Goal: Information Seeking & Learning: Find specific page/section

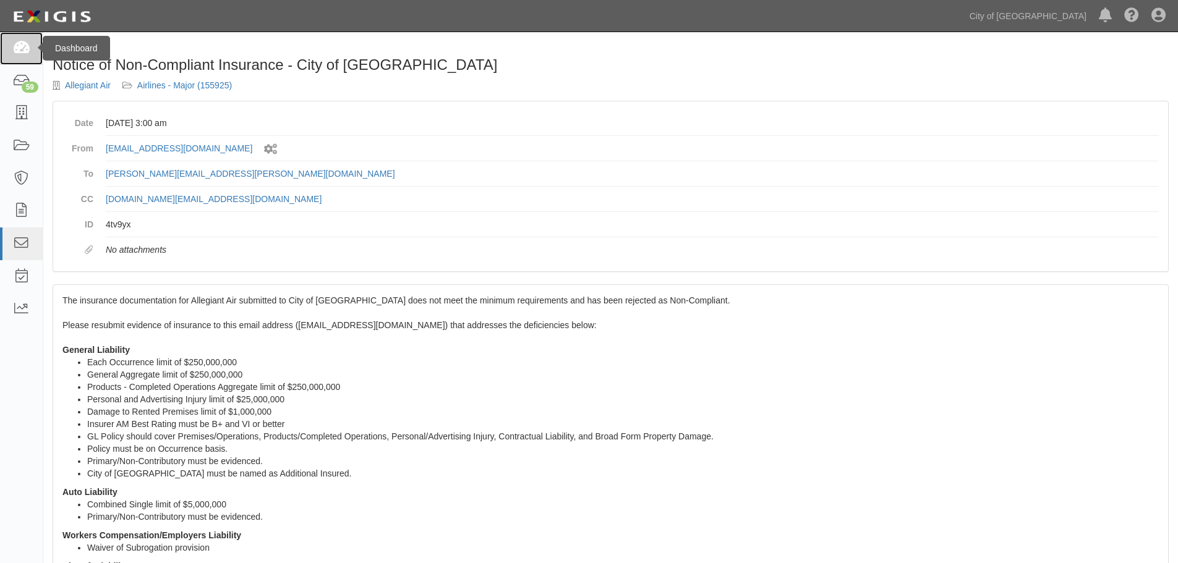
click at [22, 51] on icon at bounding box center [20, 48] width 17 height 14
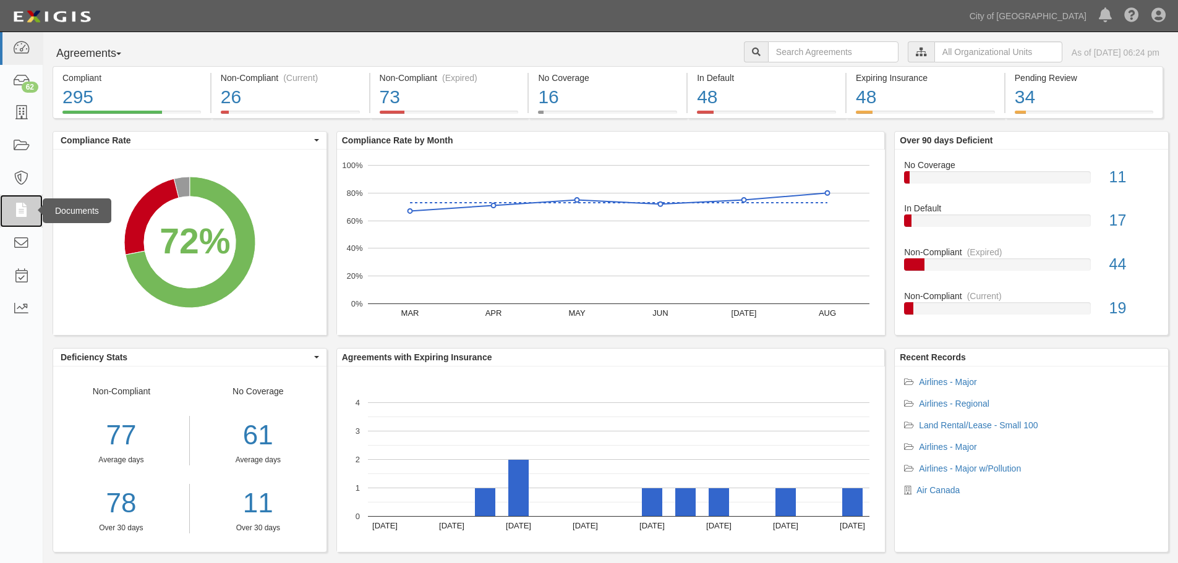
click at [22, 210] on icon at bounding box center [20, 211] width 17 height 14
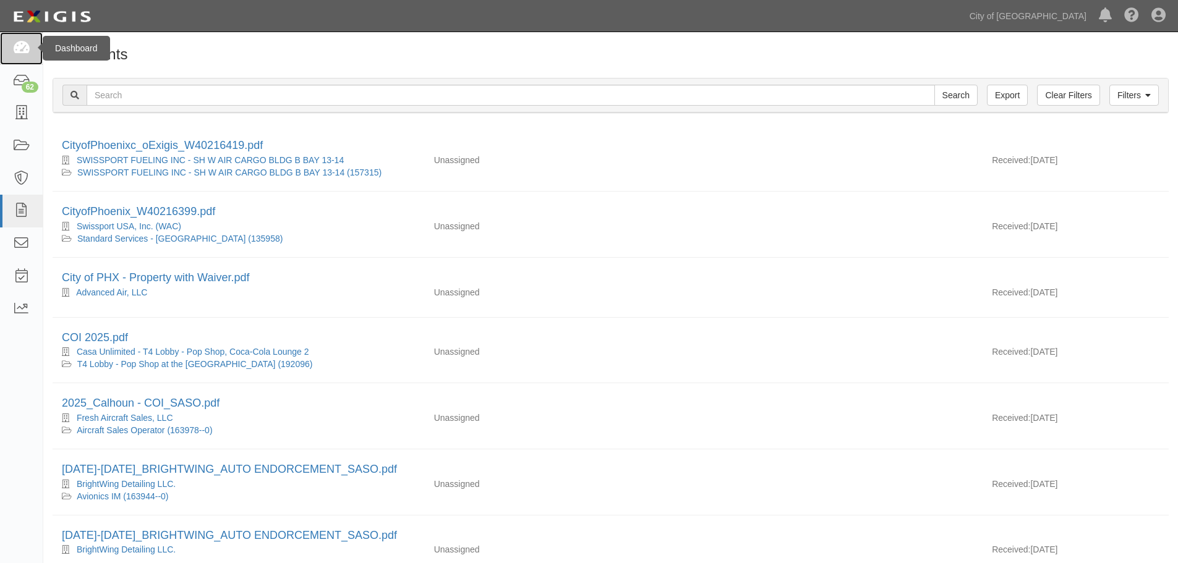
click at [20, 53] on icon at bounding box center [20, 48] width 17 height 14
click at [25, 43] on icon at bounding box center [20, 48] width 17 height 14
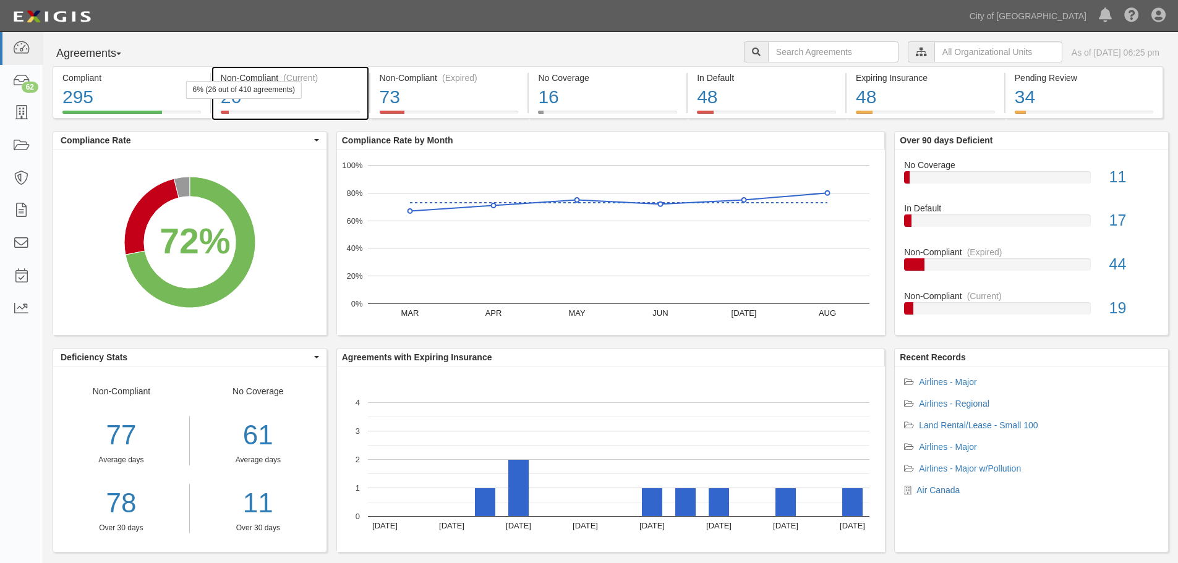
click at [313, 98] on div "26" at bounding box center [290, 97] width 139 height 27
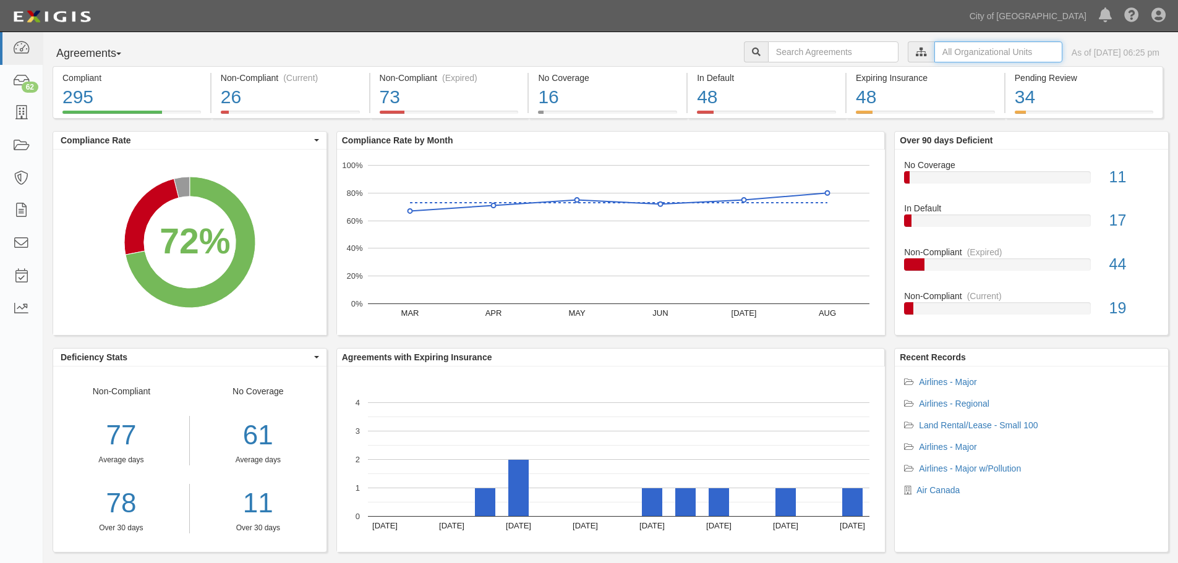
click at [989, 46] on input "text" at bounding box center [999, 51] width 128 height 21
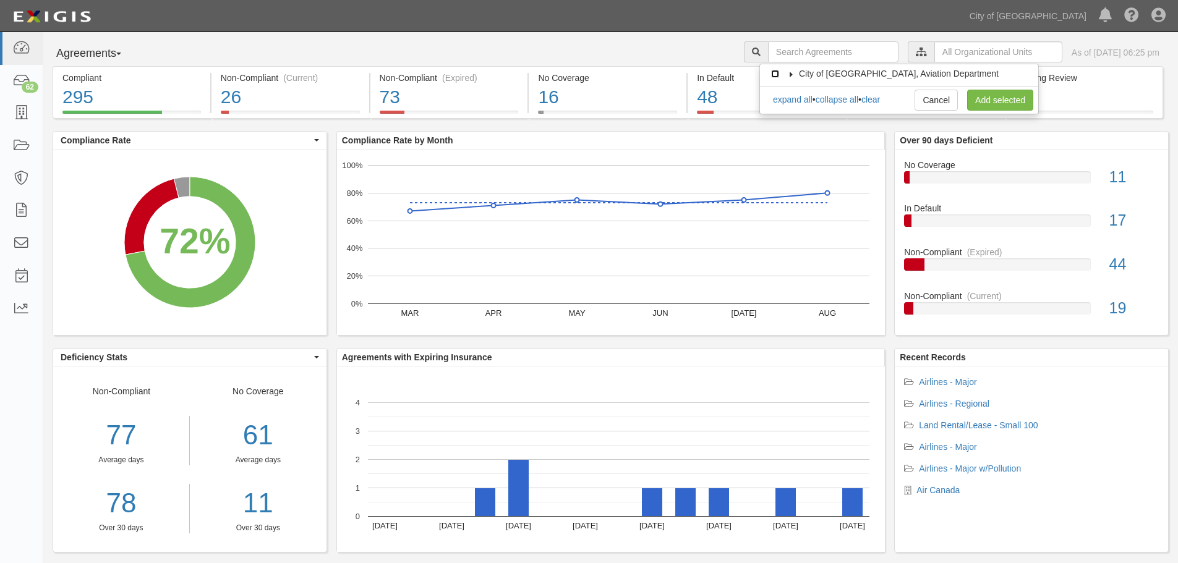
click at [774, 74] on input "City of [GEOGRAPHIC_DATA], Aviation Department" at bounding box center [775, 74] width 8 height 8
click at [777, 74] on input "City of [GEOGRAPHIC_DATA], Aviation Department" at bounding box center [775, 74] width 8 height 8
checkbox input "false"
click at [789, 74] on icon at bounding box center [791, 75] width 9 height 6
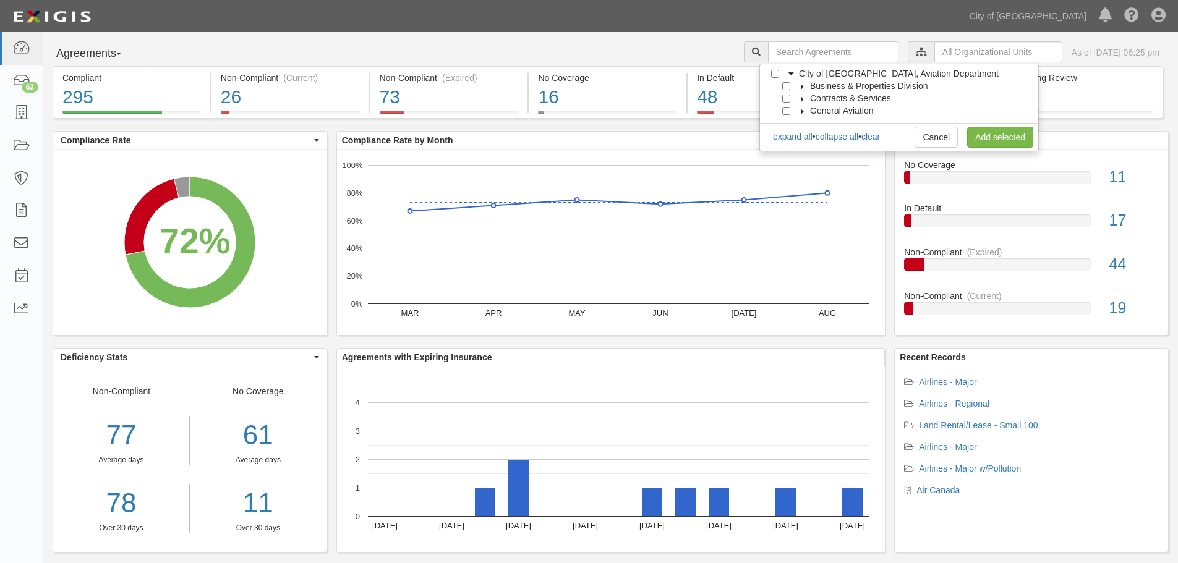
click at [802, 85] on icon at bounding box center [803, 87] width 9 height 6
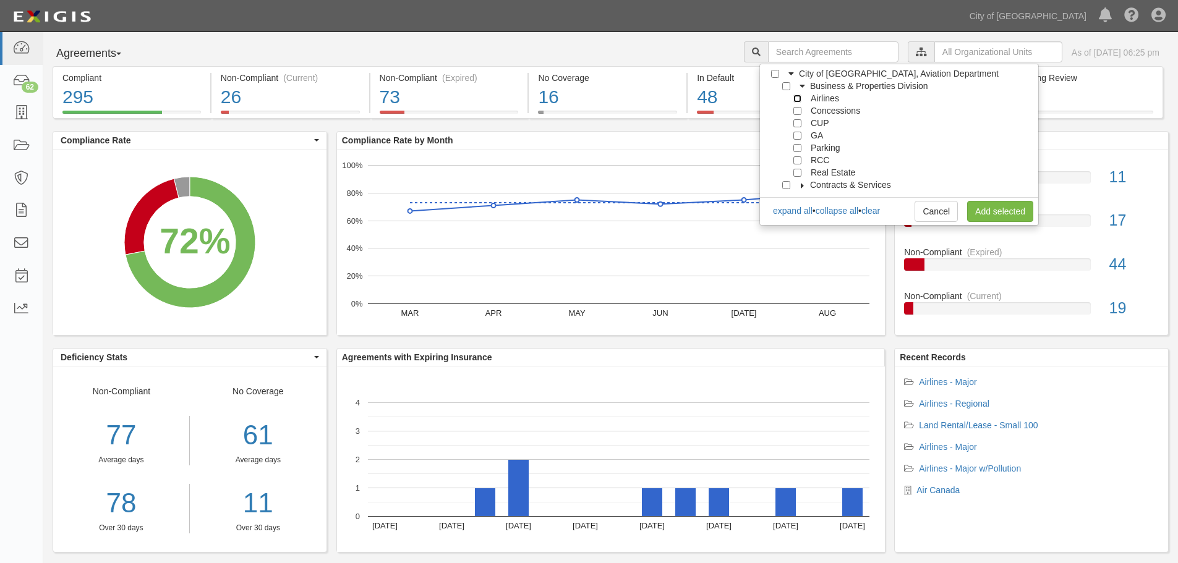
click at [795, 98] on input "Airlines" at bounding box center [798, 99] width 8 height 8
checkbox input "true"
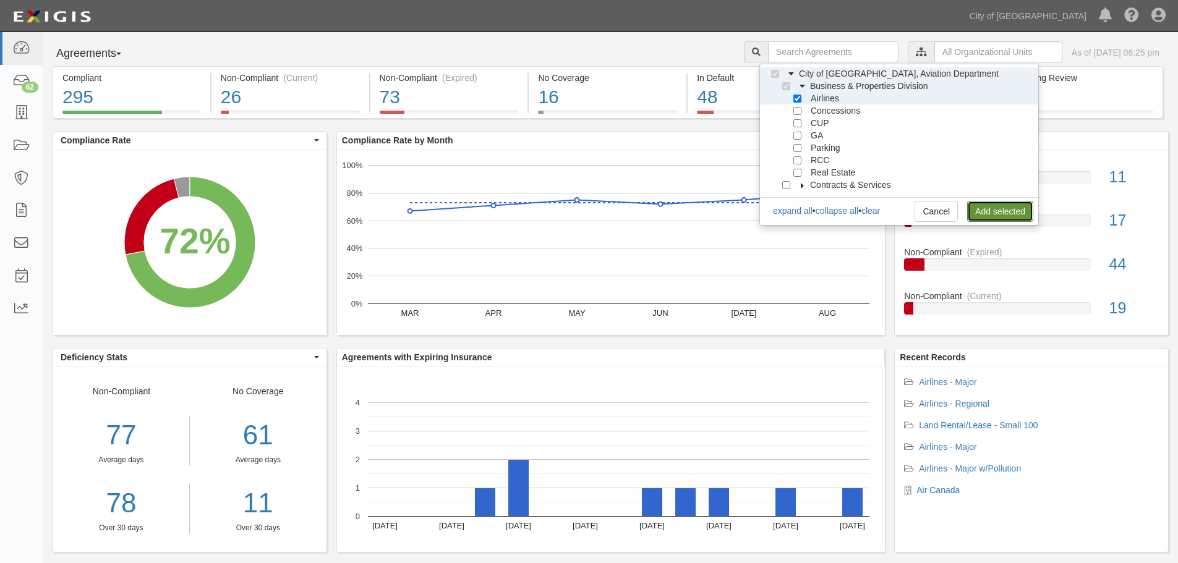
click at [1009, 209] on link "Add selected" at bounding box center [1000, 211] width 66 height 21
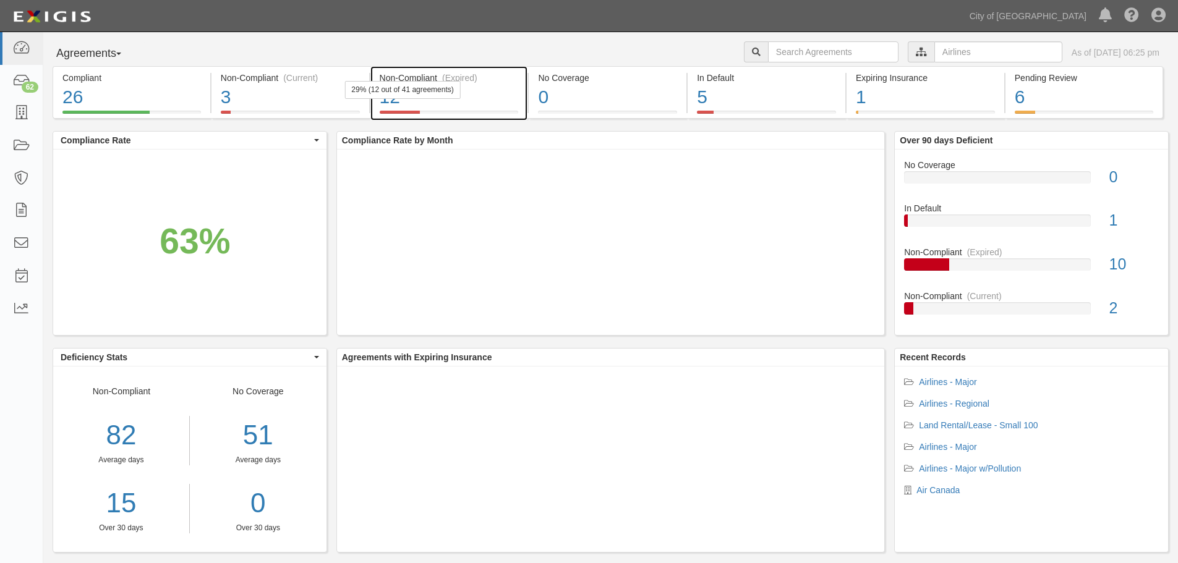
click at [430, 92] on div "29% (12 out of 41 agreements)" at bounding box center [403, 90] width 116 height 18
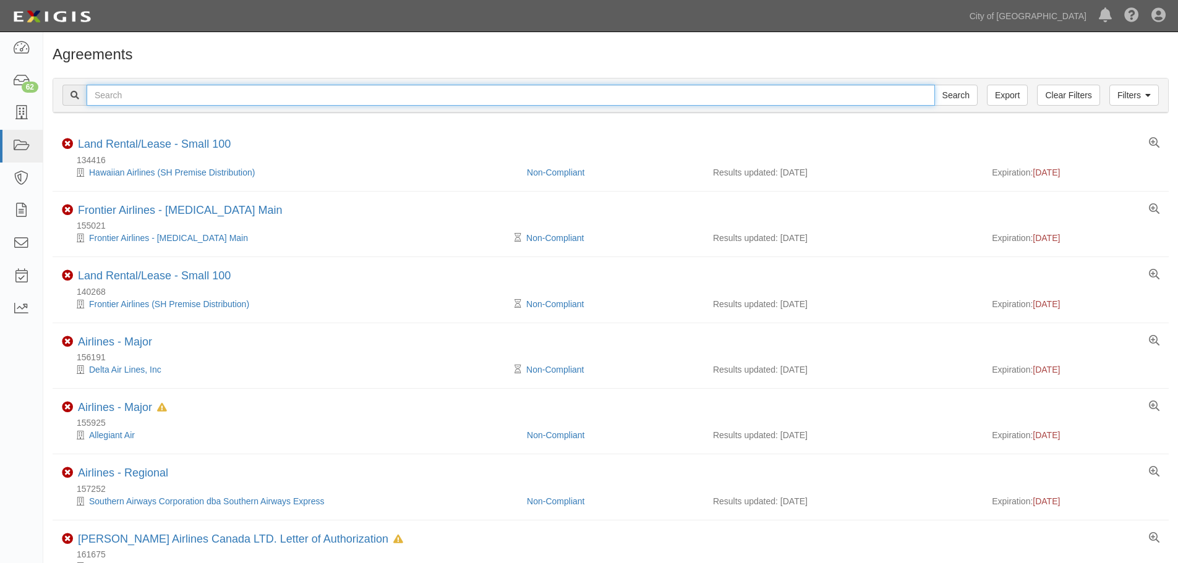
click at [129, 98] on input "text" at bounding box center [511, 95] width 849 height 21
type input "hawaiian"
click at [935, 85] on input "Search" at bounding box center [956, 95] width 43 height 21
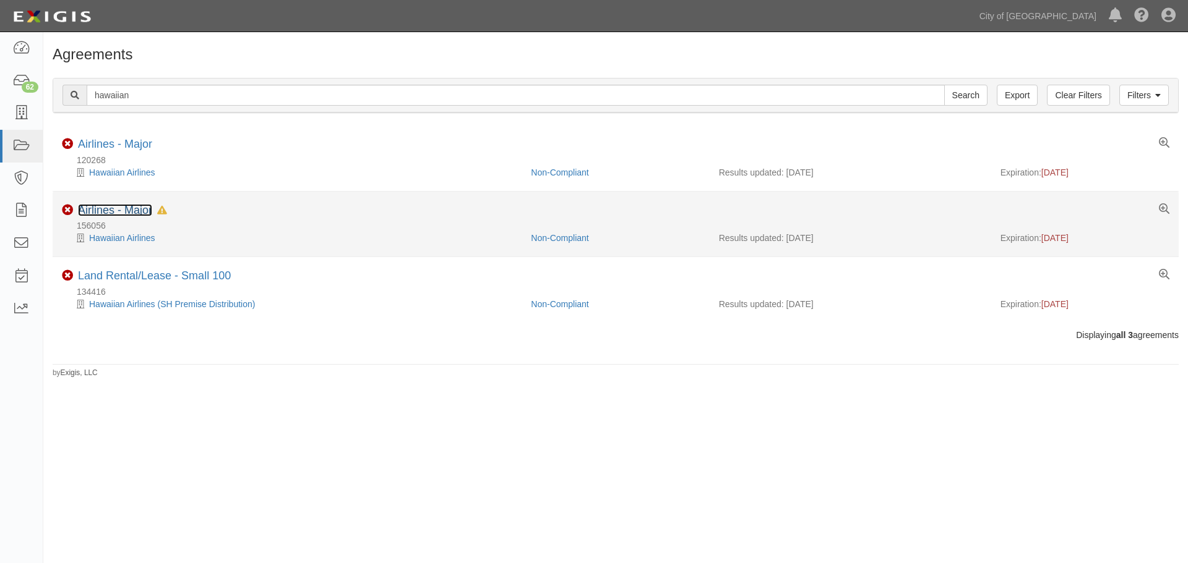
click at [119, 208] on link "Airlines - Major" at bounding box center [115, 210] width 74 height 12
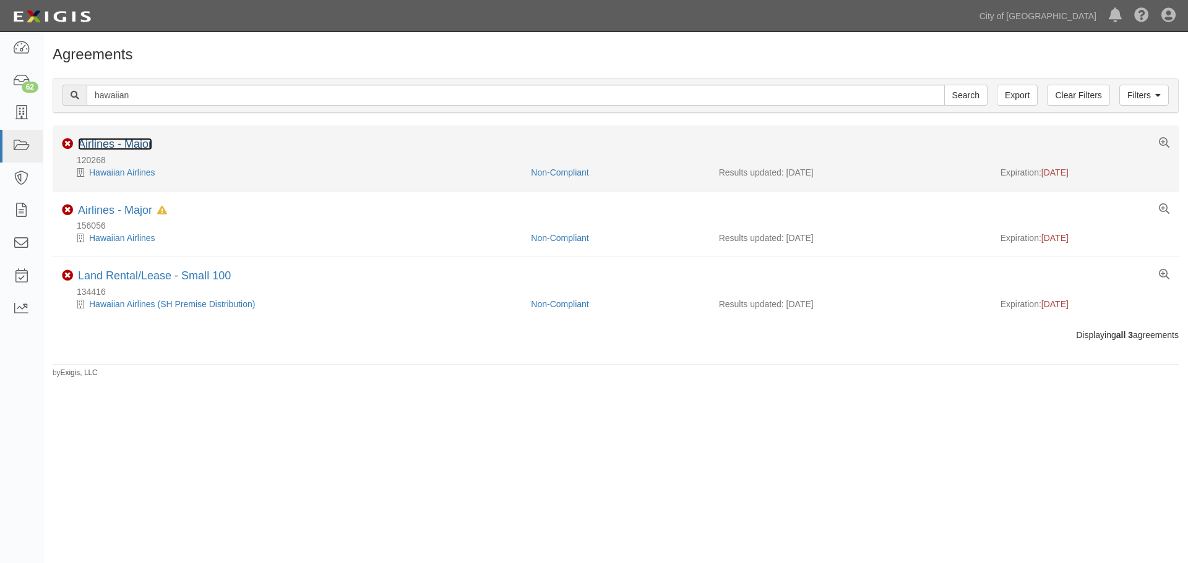
click at [121, 142] on link "Airlines - Major" at bounding box center [115, 144] width 74 height 12
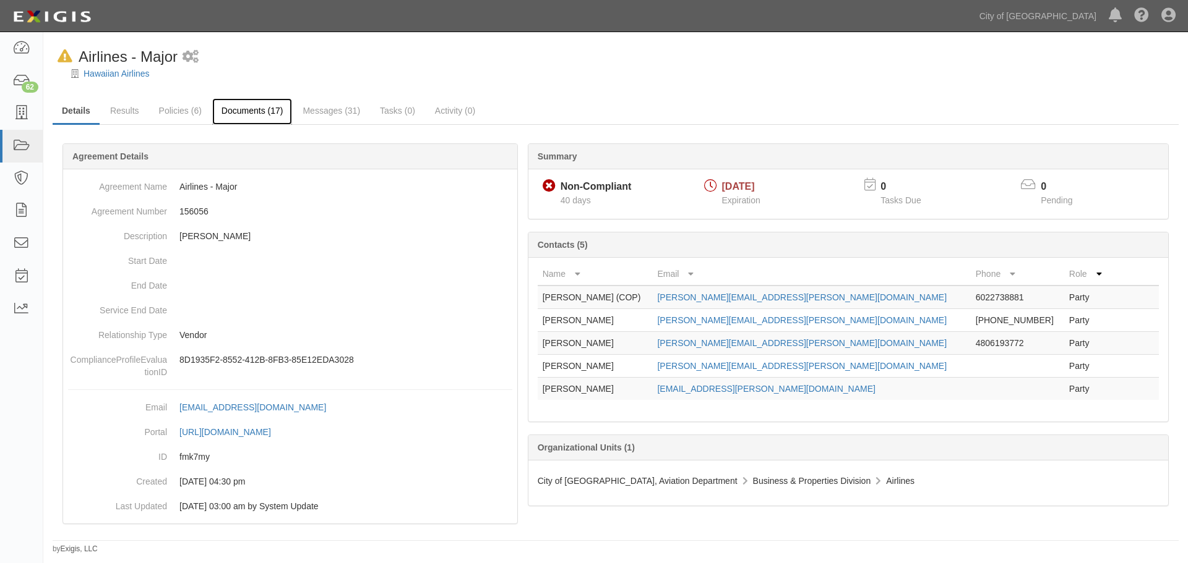
click at [257, 114] on link "Documents (17)" at bounding box center [252, 111] width 80 height 27
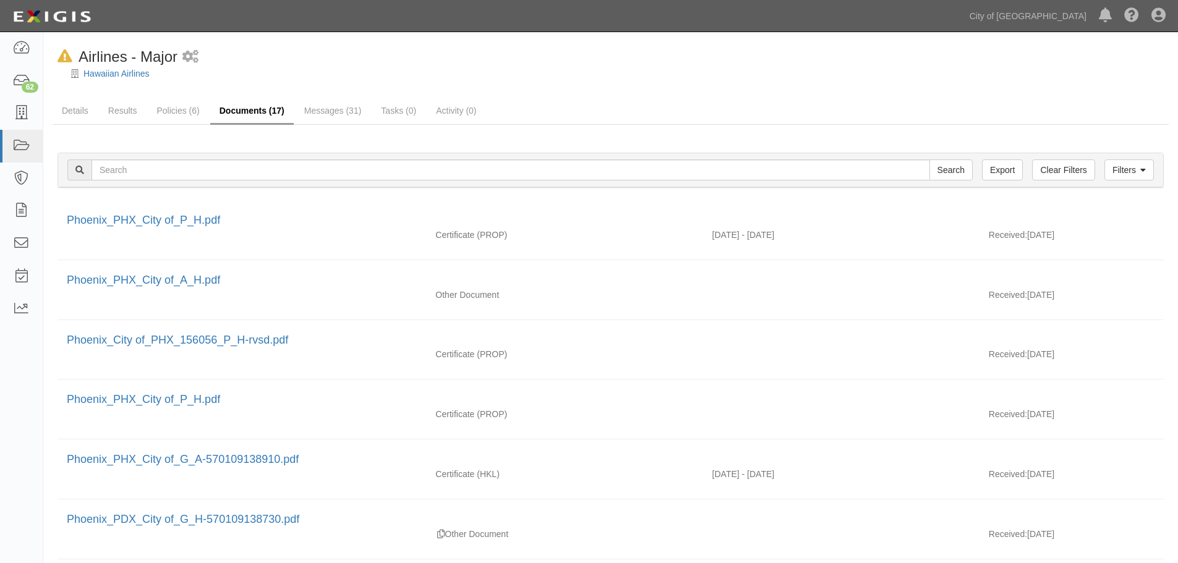
click at [249, 109] on link "Documents (17)" at bounding box center [252, 111] width 84 height 27
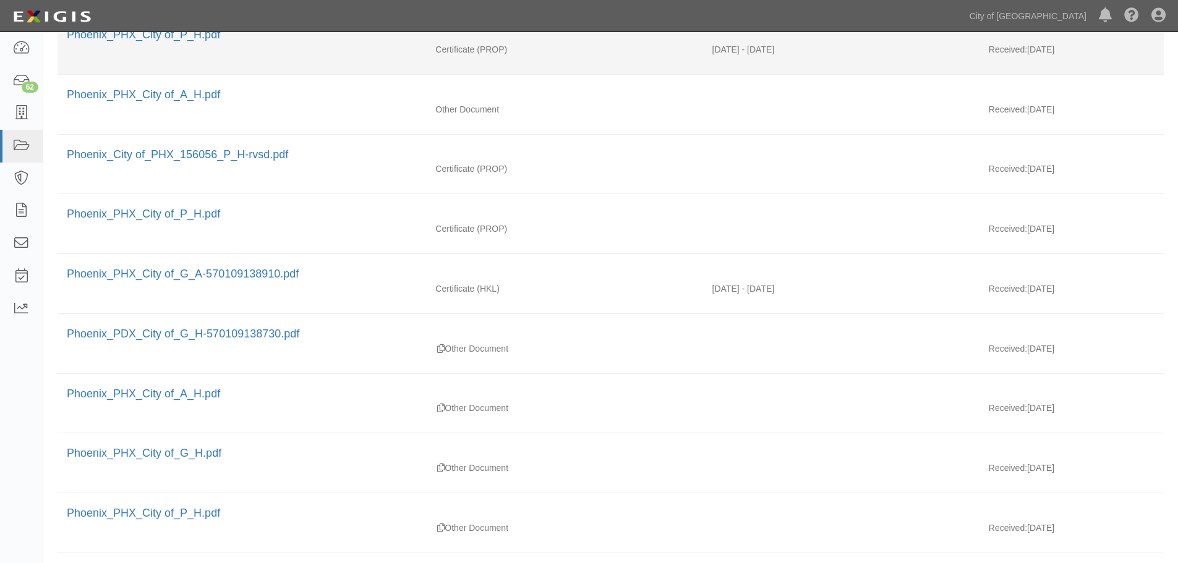
scroll to position [299, 0]
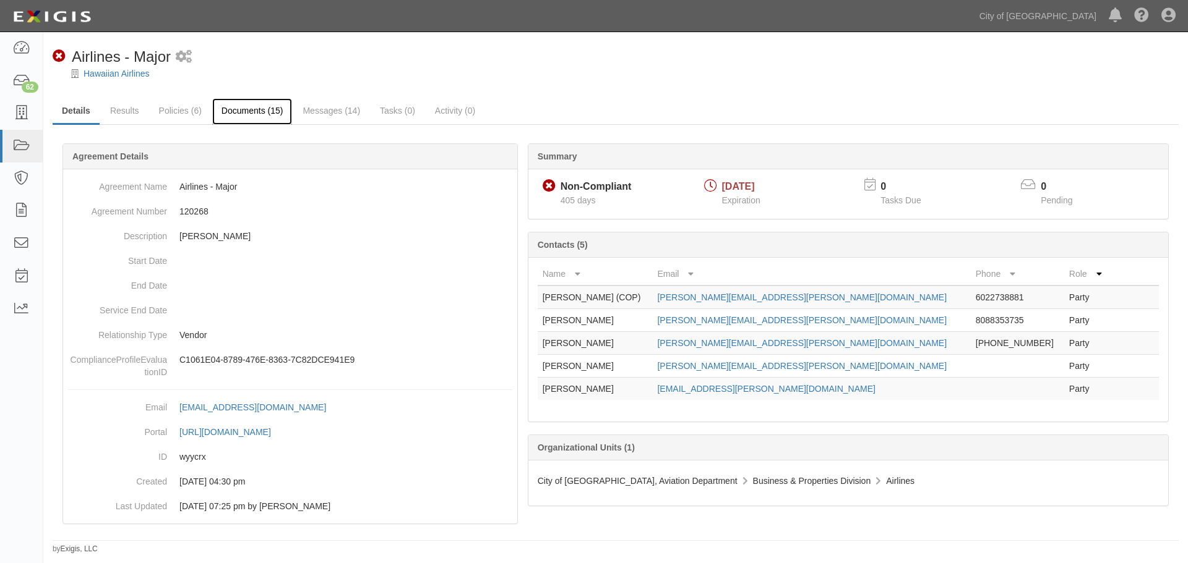
click at [257, 105] on link "Documents (15)" at bounding box center [252, 111] width 80 height 27
click at [336, 113] on link "Messages (14)" at bounding box center [331, 111] width 76 height 27
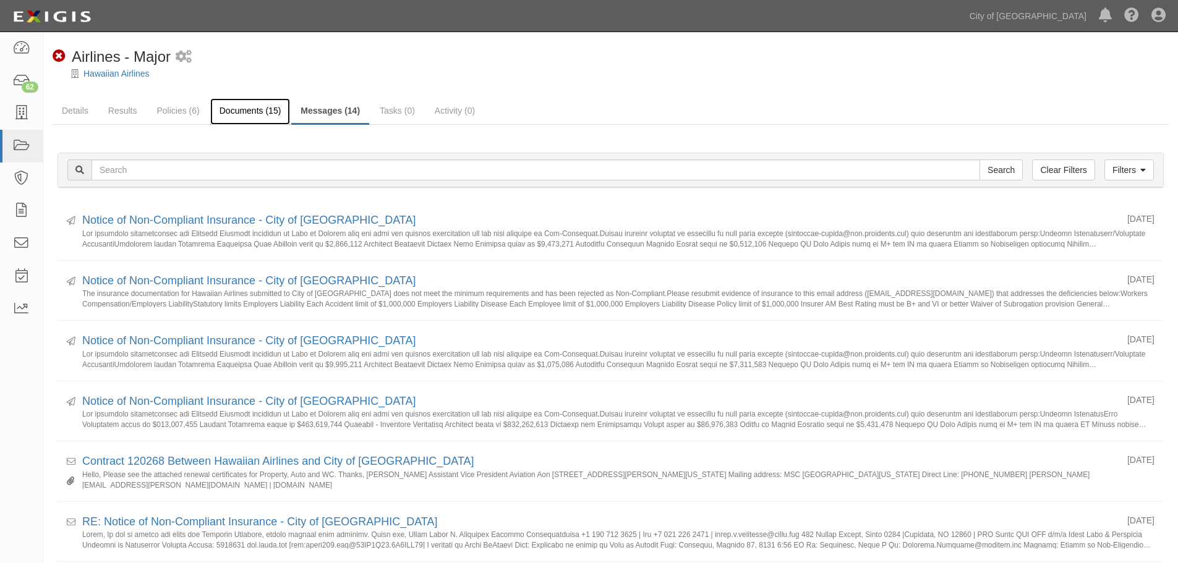
click at [234, 113] on link "Documents (15)" at bounding box center [250, 111] width 80 height 27
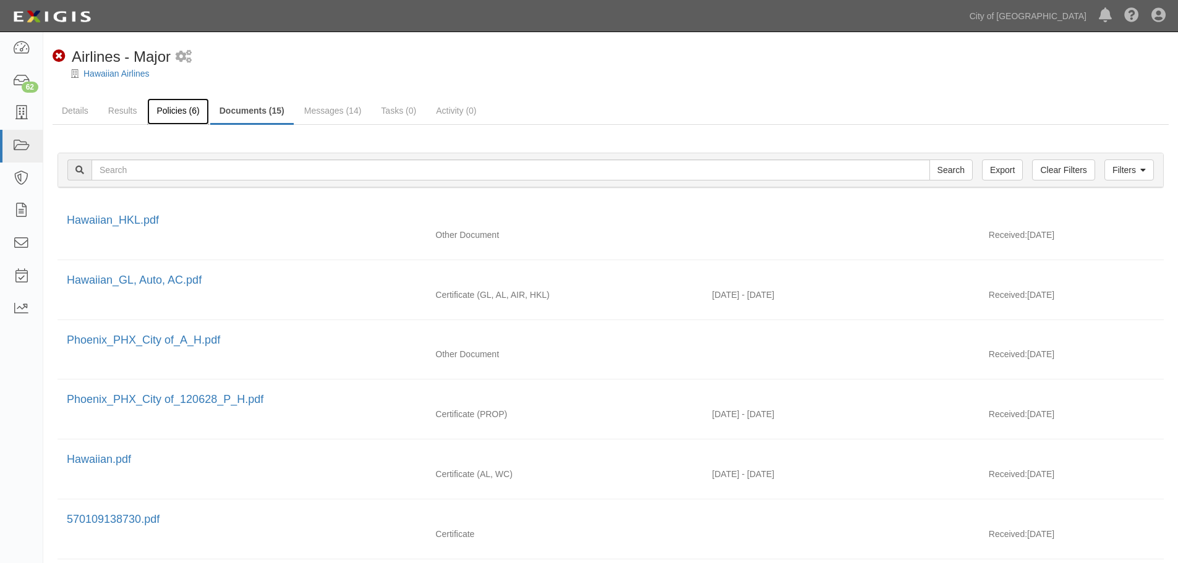
click at [175, 109] on link "Policies (6)" at bounding box center [177, 111] width 61 height 27
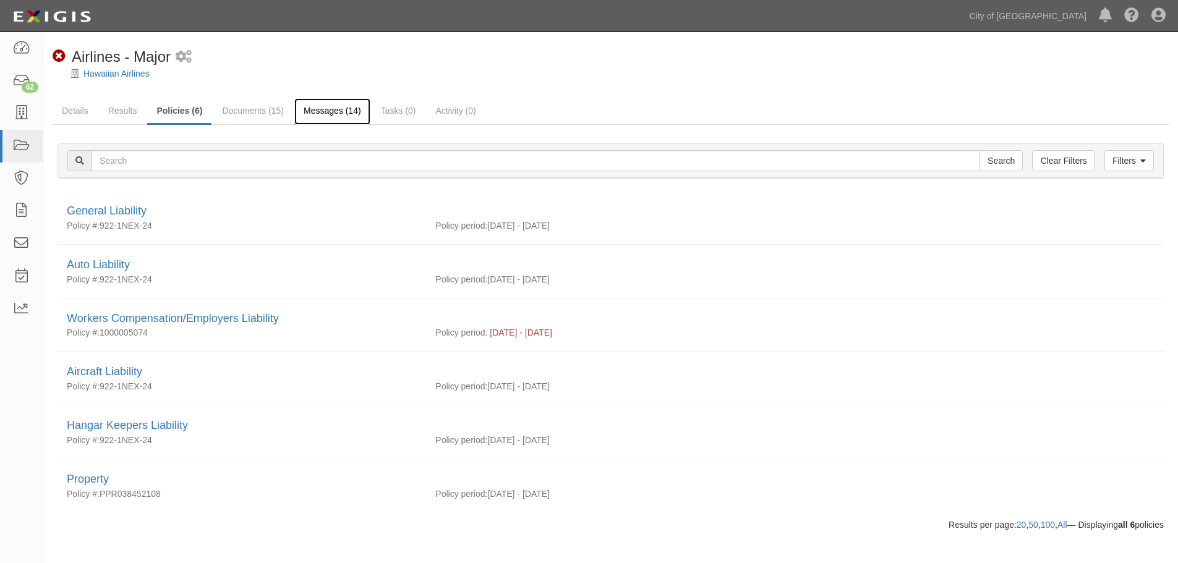
click at [325, 107] on link "Messages (14)" at bounding box center [332, 111] width 76 height 27
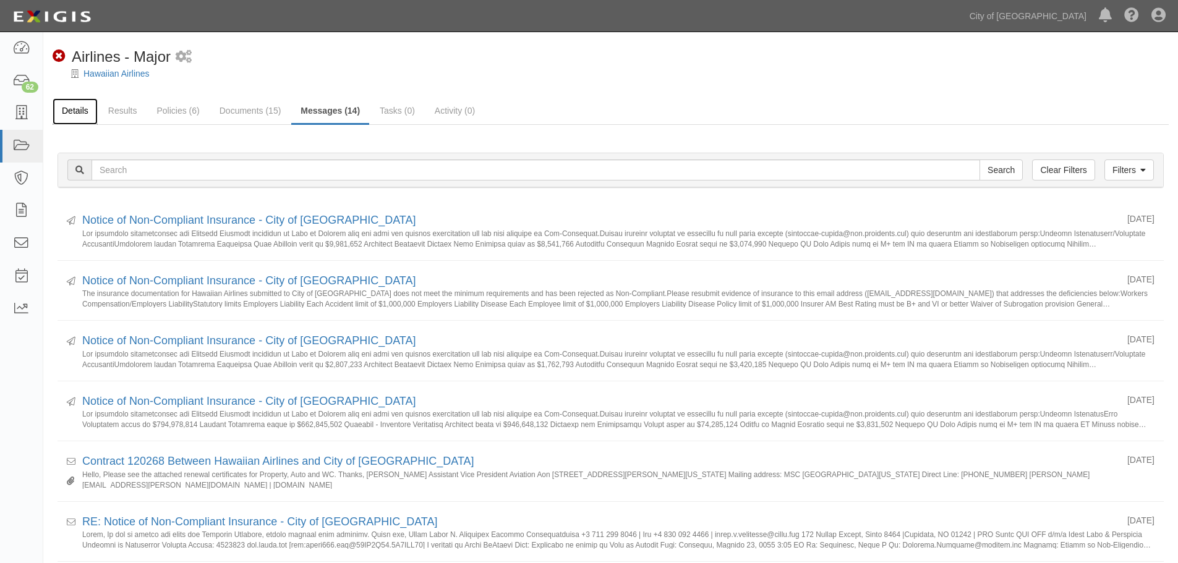
click at [86, 108] on link "Details" at bounding box center [75, 111] width 45 height 27
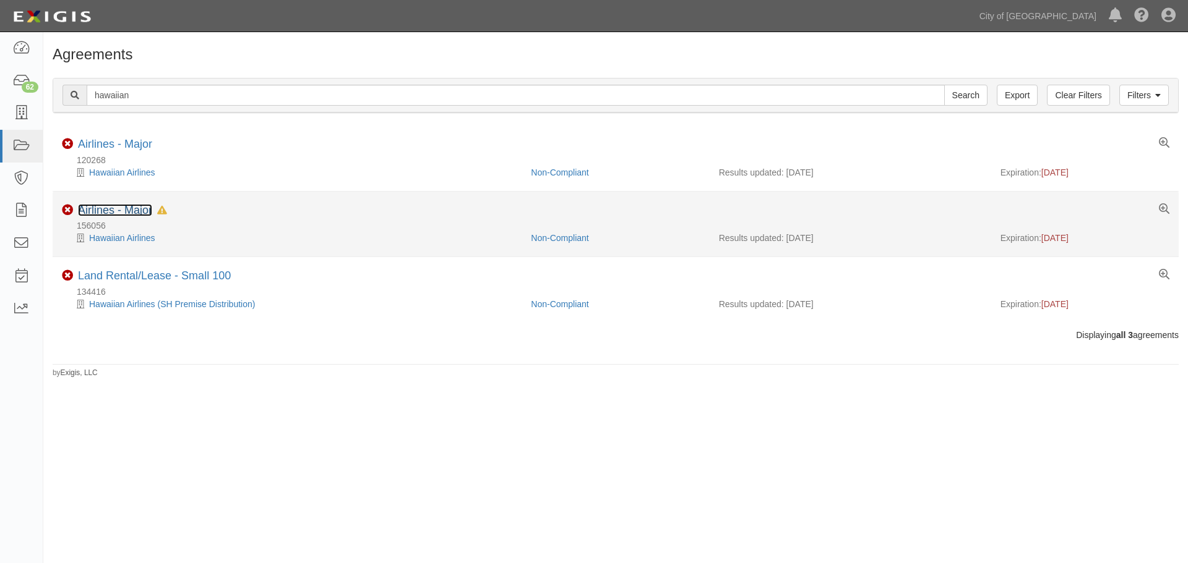
click at [109, 207] on link "Airlines - Major" at bounding box center [115, 210] width 74 height 12
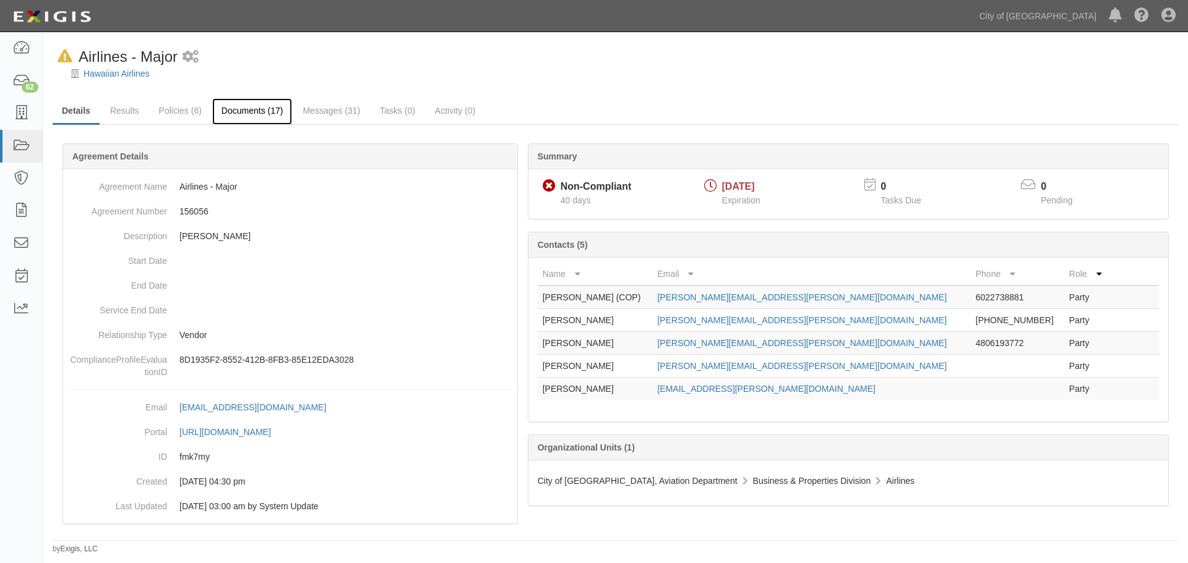
click at [239, 111] on link "Documents (17)" at bounding box center [252, 111] width 80 height 27
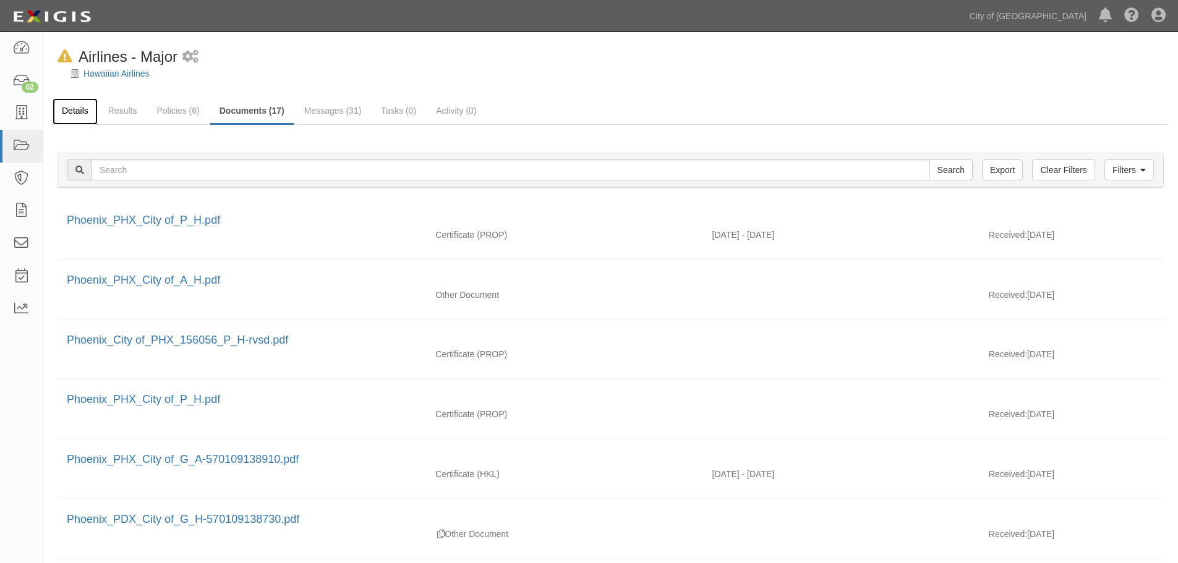
click at [79, 106] on link "Details" at bounding box center [75, 111] width 45 height 27
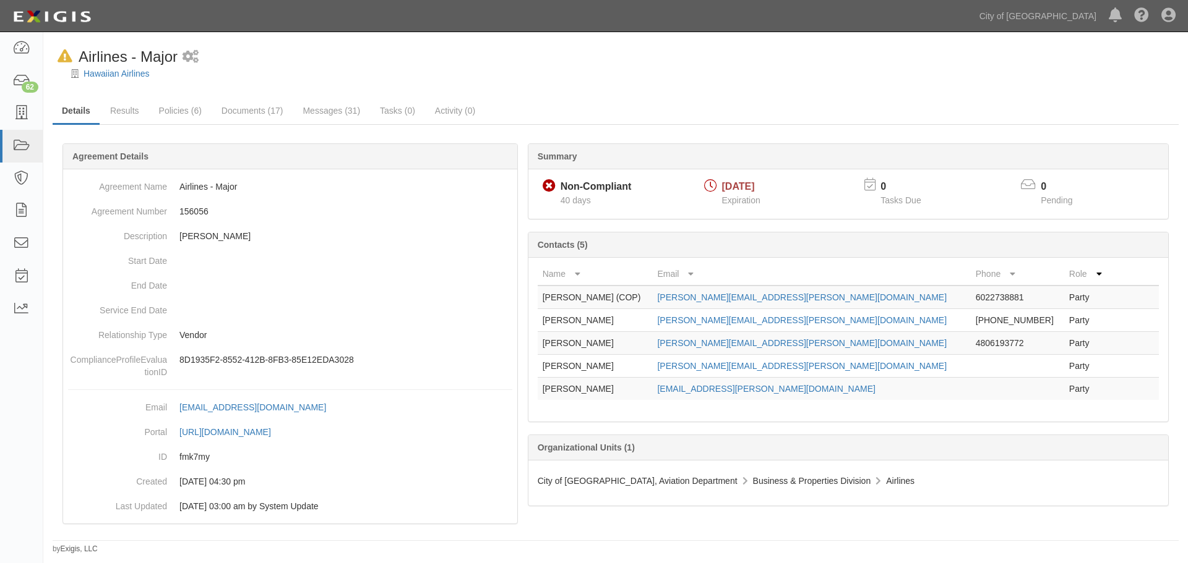
click at [1034, 186] on icon at bounding box center [1028, 185] width 15 height 13
click at [335, 109] on link "Messages (31)" at bounding box center [331, 111] width 76 height 27
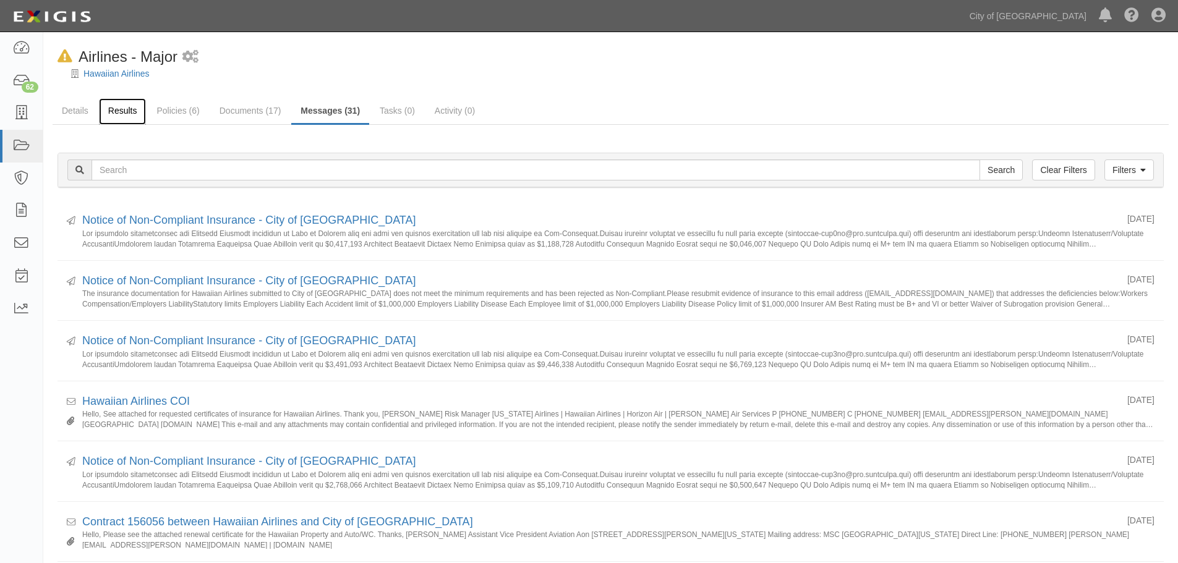
click at [125, 111] on link "Results" at bounding box center [123, 111] width 48 height 27
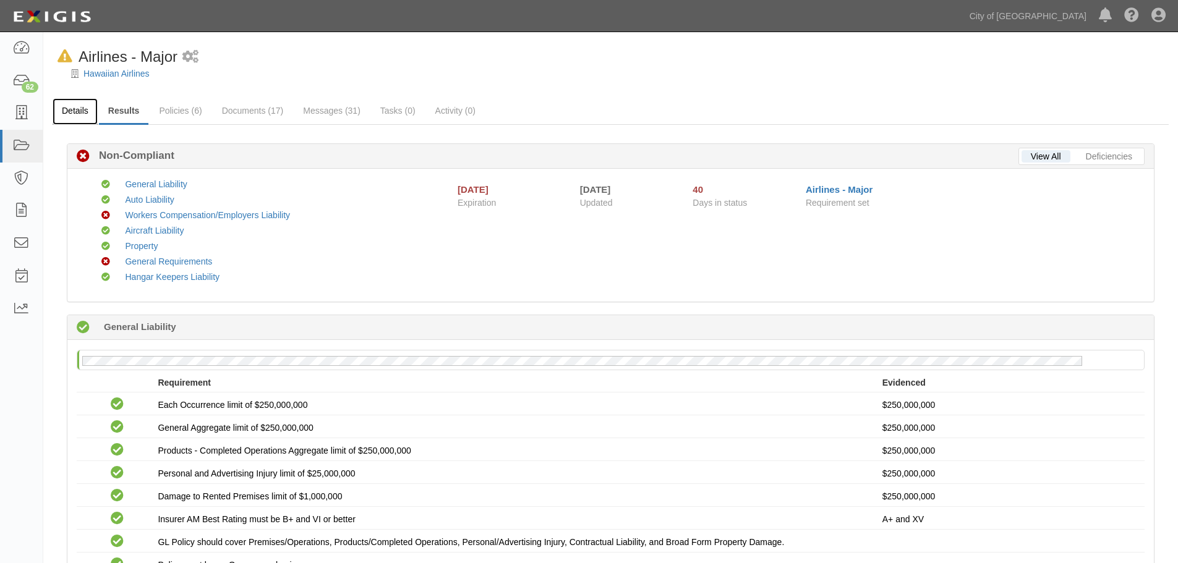
click at [79, 112] on link "Details" at bounding box center [75, 111] width 45 height 27
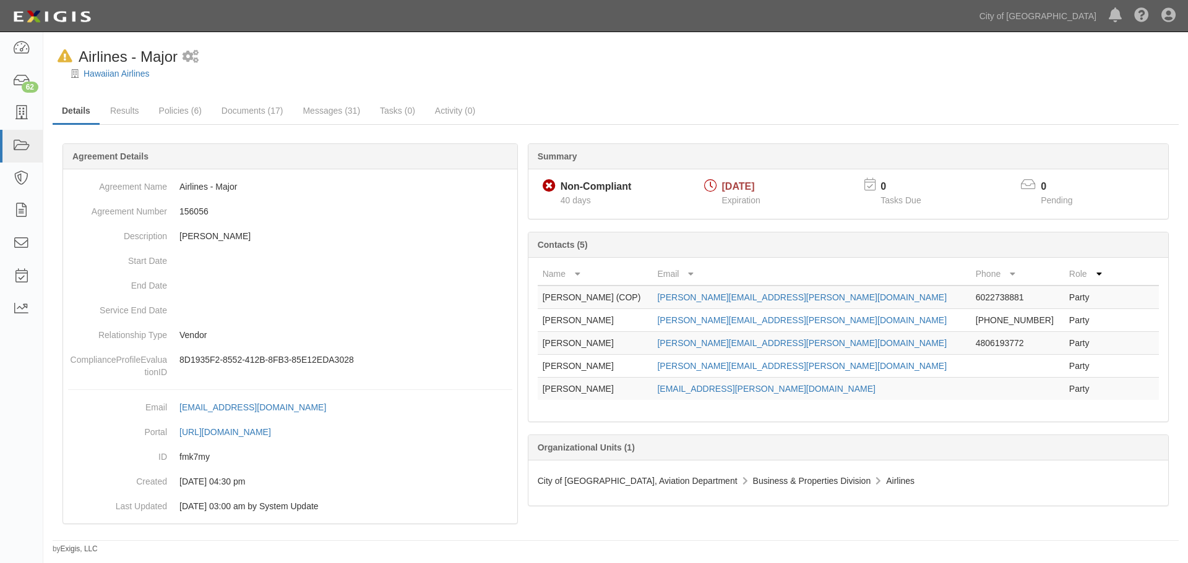
click at [1029, 184] on icon at bounding box center [1028, 185] width 15 height 13
click at [875, 198] on div "Tasks Due" at bounding box center [908, 200] width 66 height 12
click at [741, 187] on span "08/01/2025" at bounding box center [738, 186] width 33 height 11
click at [602, 186] on div "Non-Compliant" at bounding box center [595, 187] width 71 height 14
click at [254, 108] on link "Documents (17)" at bounding box center [252, 111] width 80 height 27
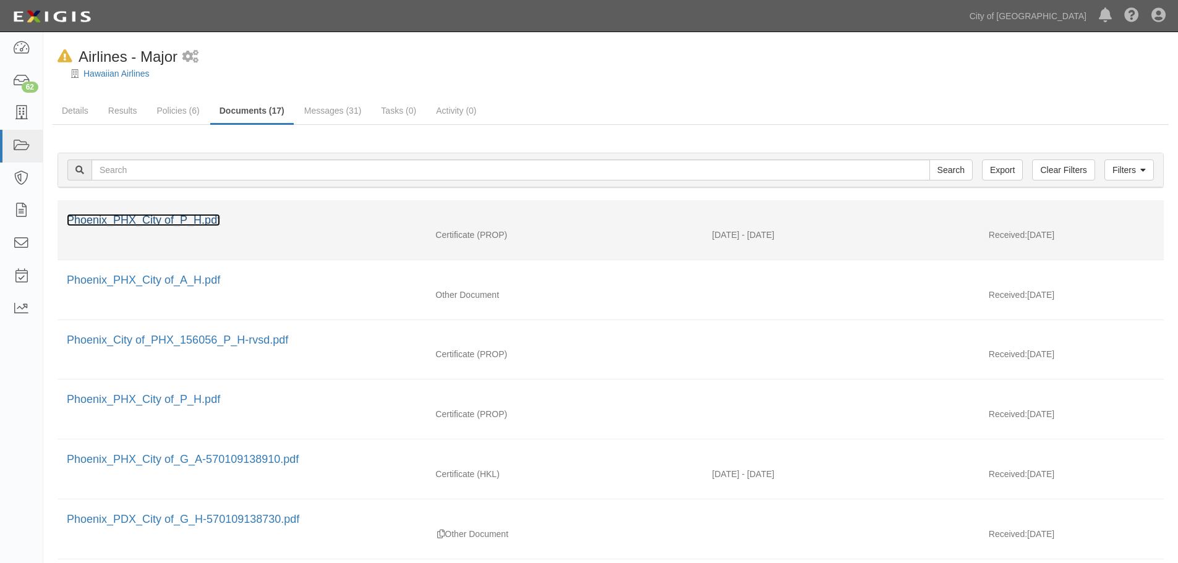
click at [156, 216] on link "Phoenix_PHX_City of_P_H.pdf" at bounding box center [143, 220] width 153 height 12
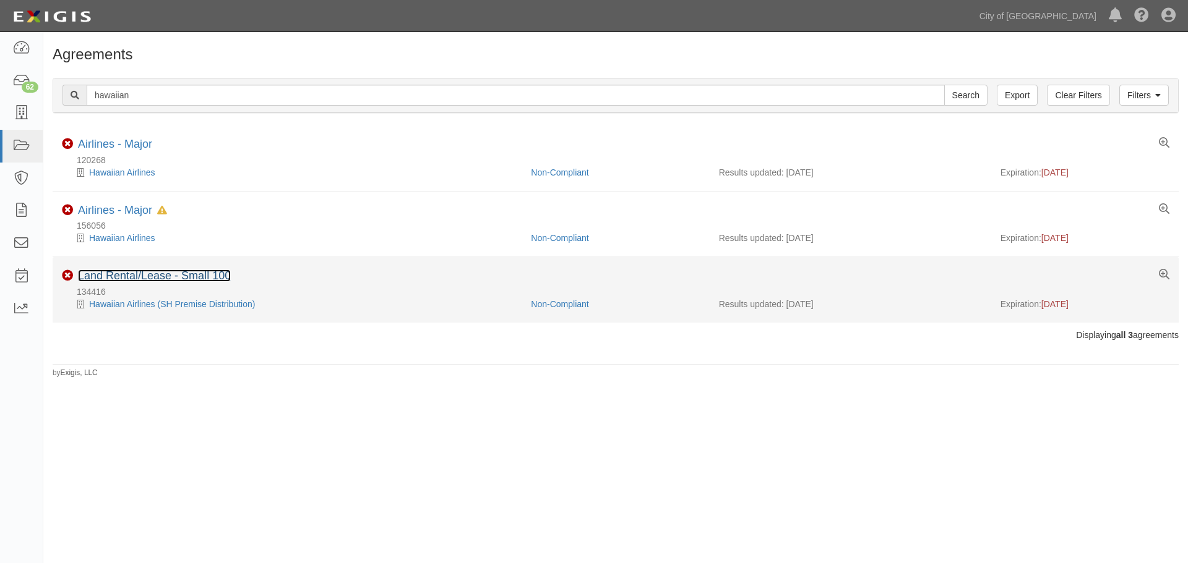
click at [140, 273] on link "Land Rental/Lease - Small 100" at bounding box center [154, 276] width 153 height 12
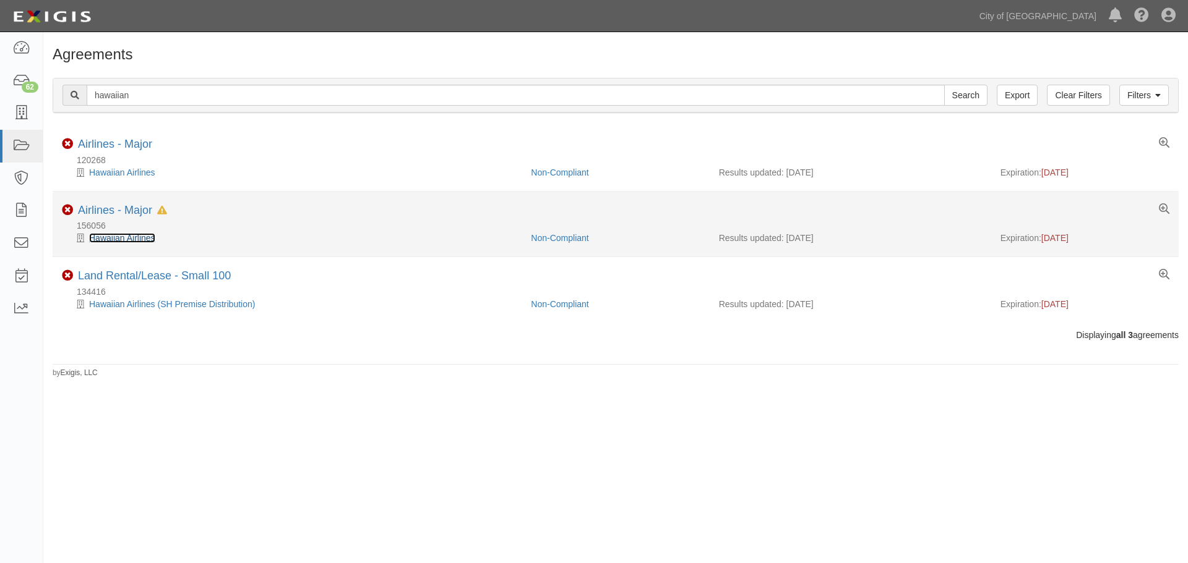
click at [137, 238] on link "Hawaiian Airlines" at bounding box center [122, 238] width 66 height 10
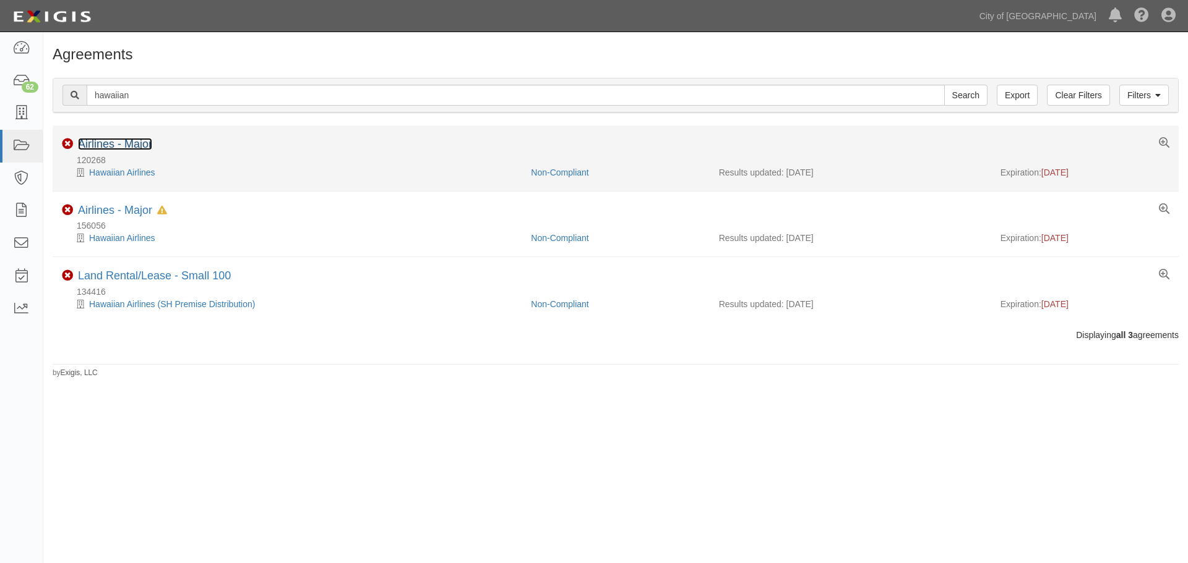
click at [105, 145] on link "Airlines - Major" at bounding box center [115, 144] width 74 height 12
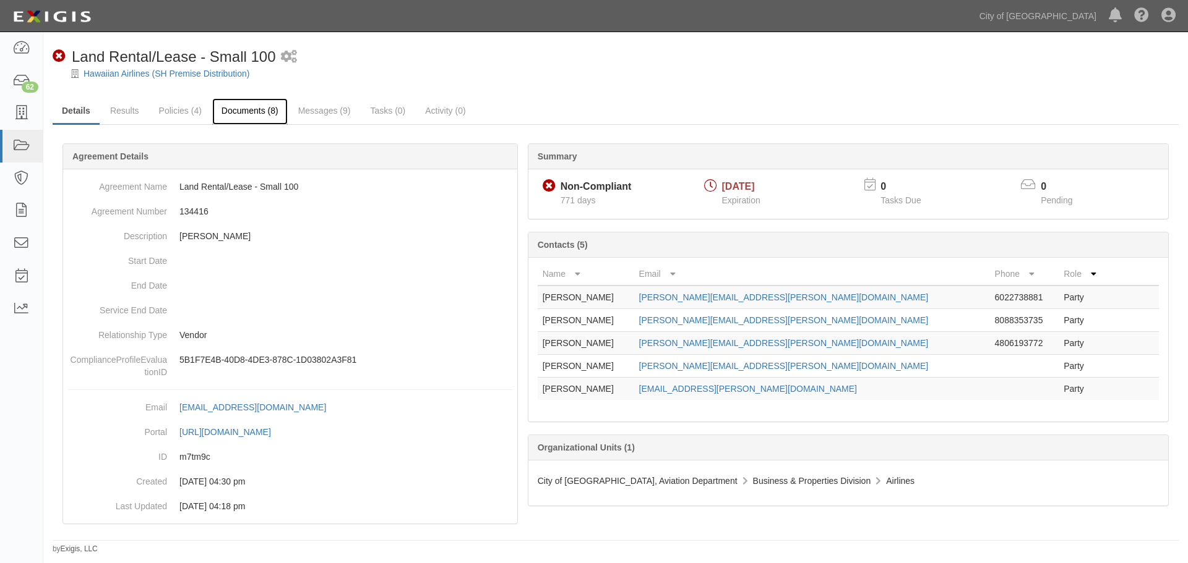
click at [253, 111] on link "Documents (8)" at bounding box center [249, 111] width 75 height 27
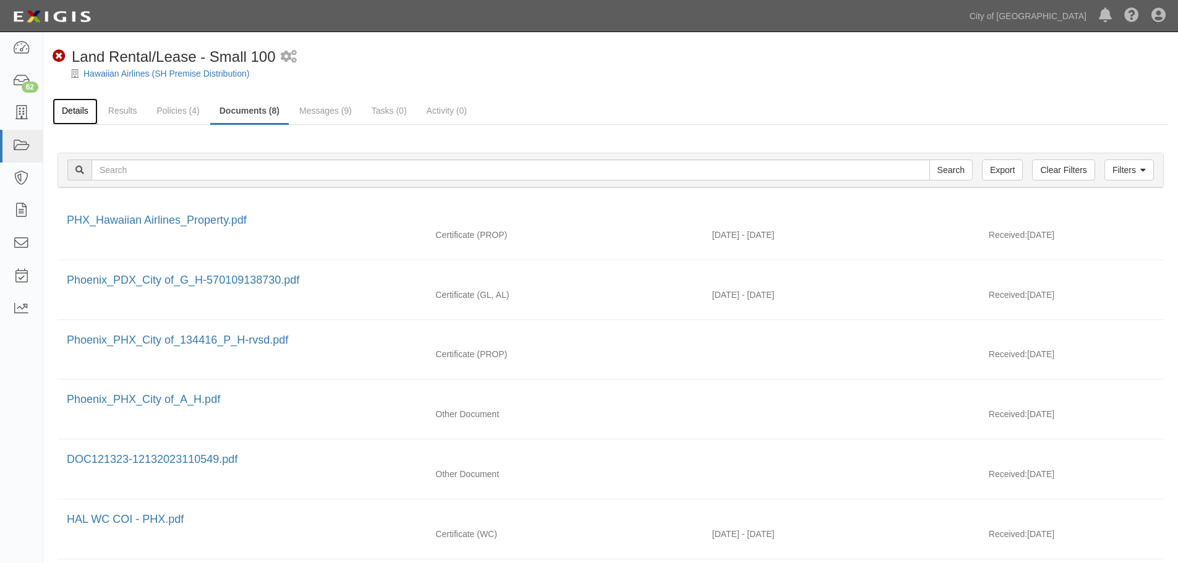
click at [72, 110] on link "Details" at bounding box center [75, 111] width 45 height 27
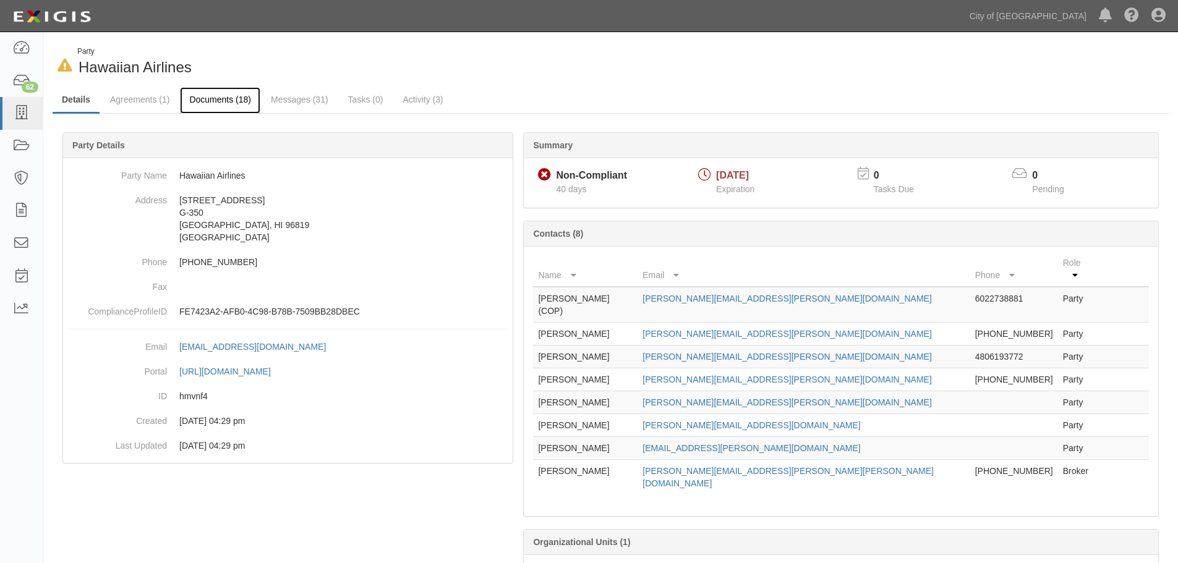
click at [208, 97] on link "Documents (18)" at bounding box center [220, 100] width 80 height 27
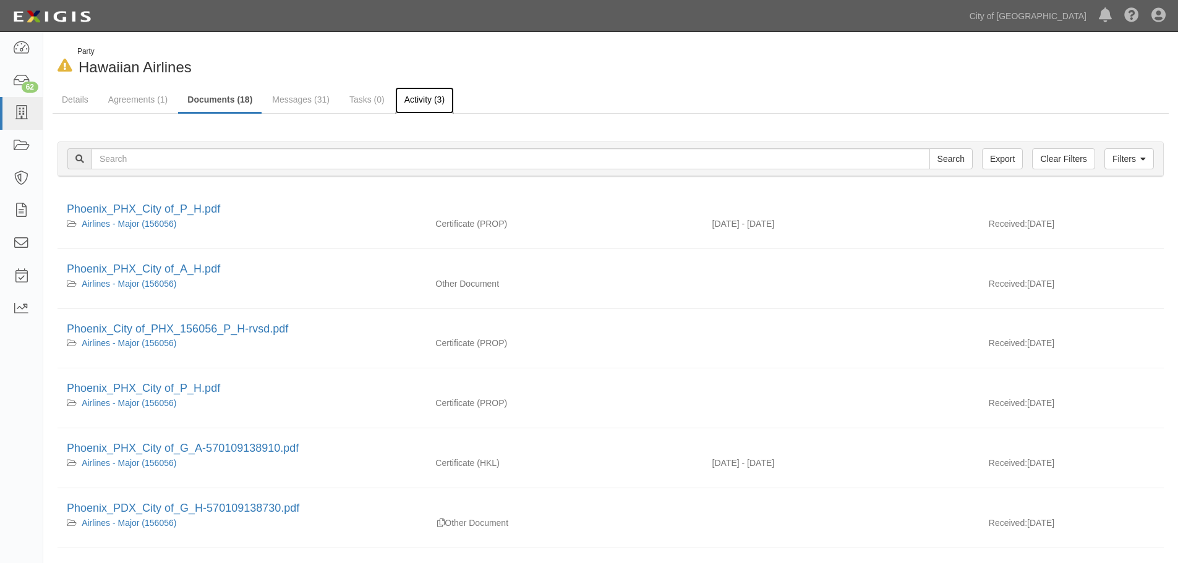
click at [427, 98] on link "Activity (3)" at bounding box center [424, 100] width 59 height 27
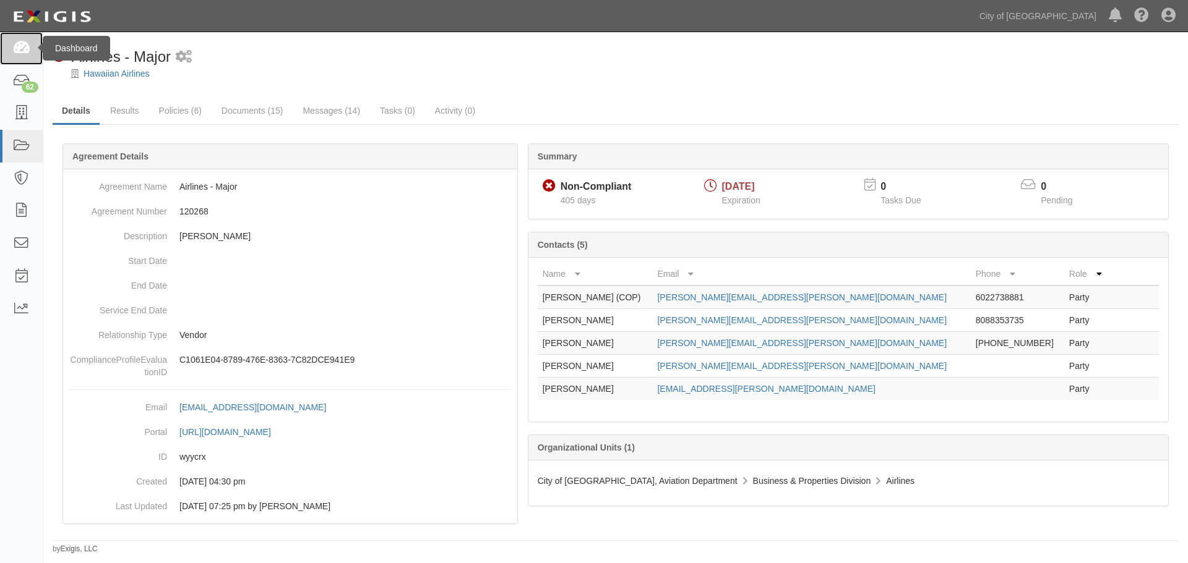
click at [23, 49] on icon at bounding box center [20, 48] width 17 height 14
click at [22, 48] on icon at bounding box center [20, 48] width 17 height 14
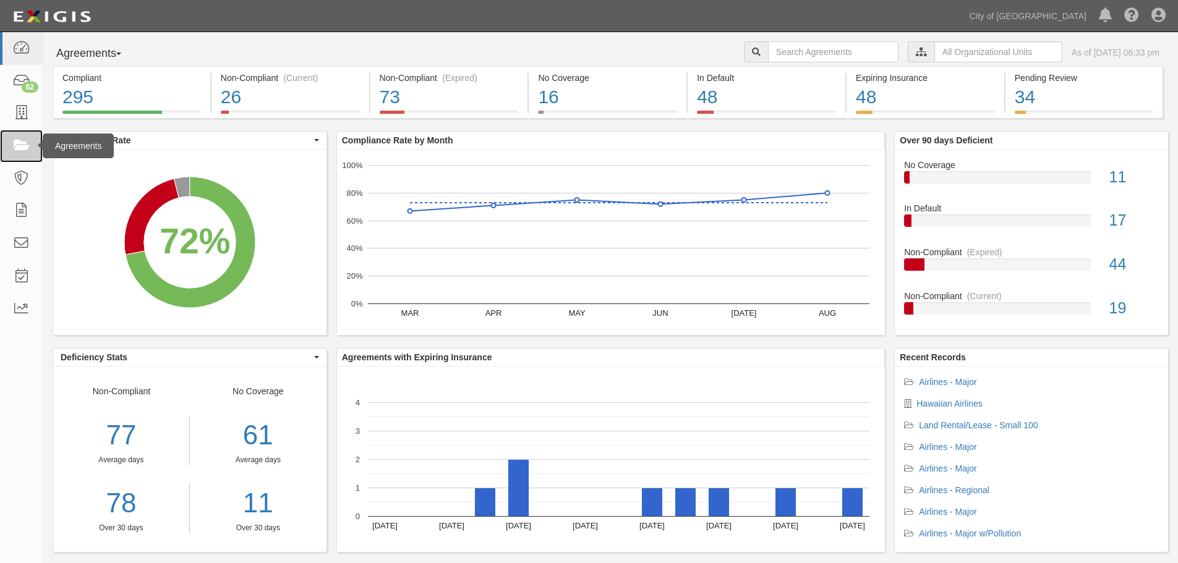
click at [22, 143] on icon at bounding box center [20, 146] width 17 height 14
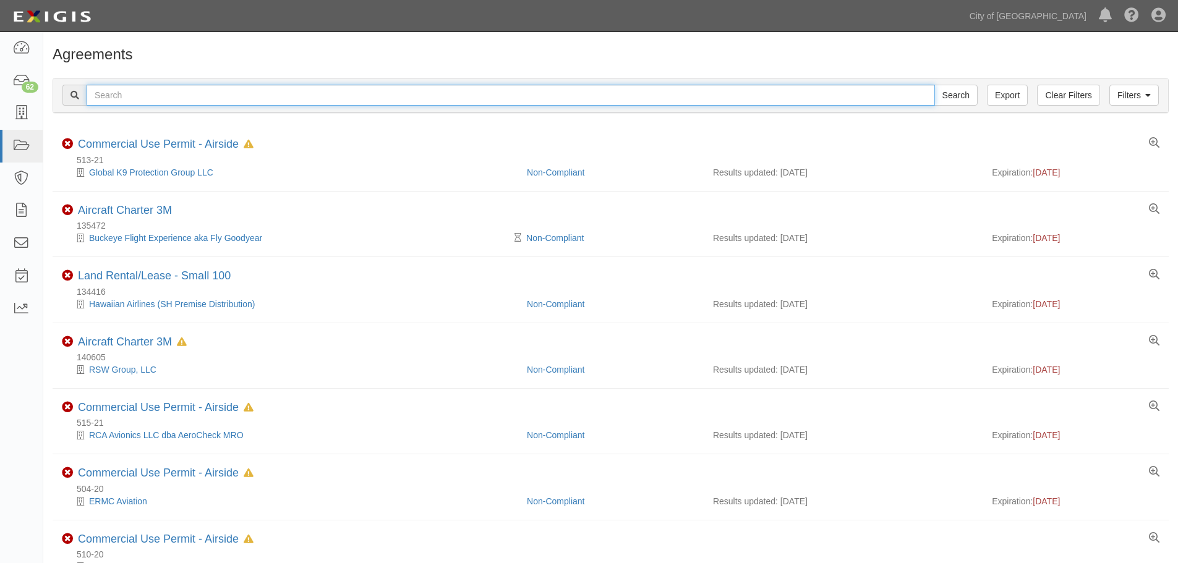
click at [171, 95] on input "text" at bounding box center [511, 95] width 849 height 21
type input "hawaiian"
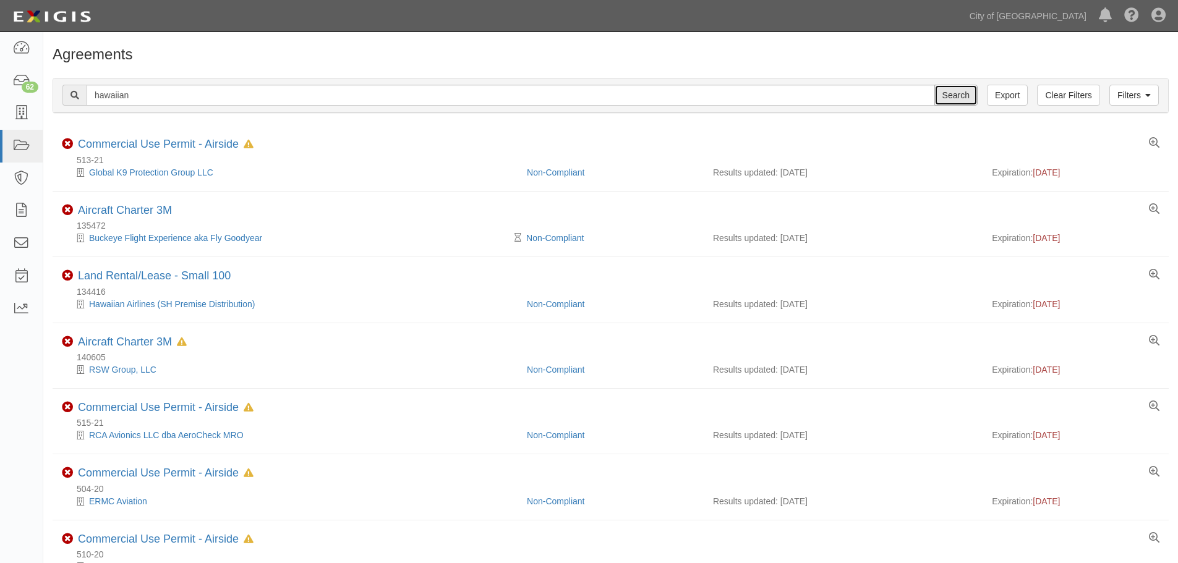
click at [957, 97] on input "Search" at bounding box center [956, 95] width 43 height 21
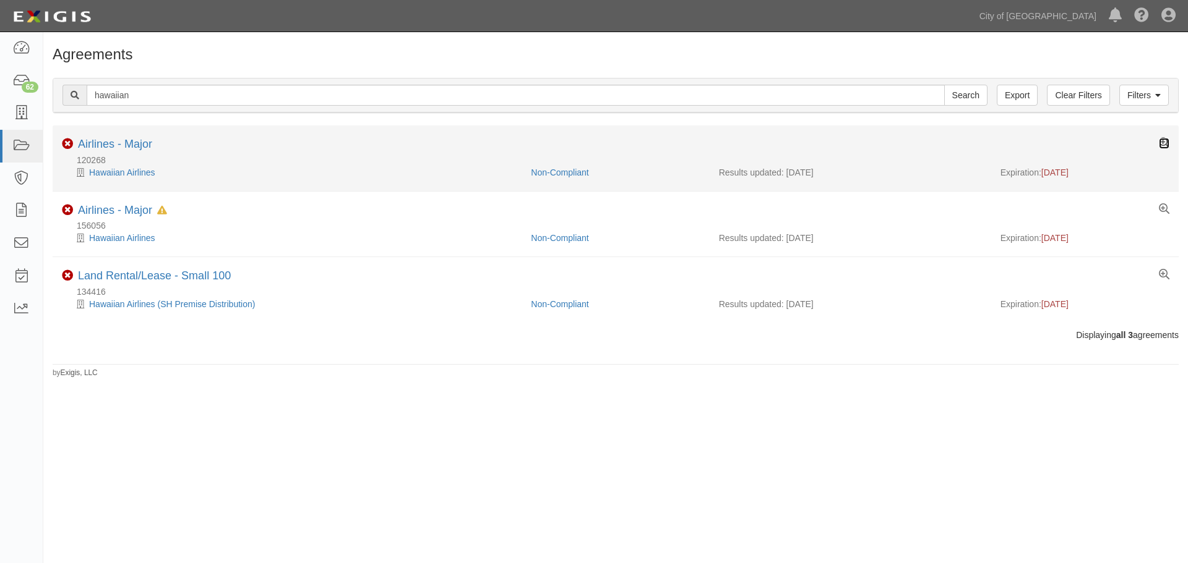
click at [1162, 141] on icon at bounding box center [1164, 143] width 11 height 11
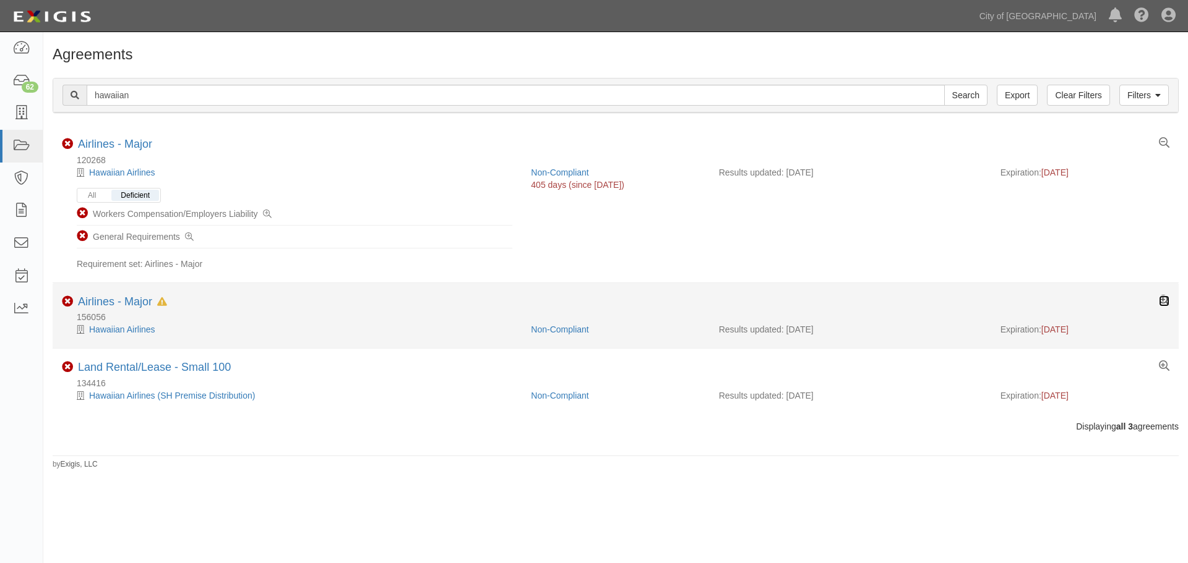
click at [1161, 300] on icon at bounding box center [1164, 301] width 11 height 11
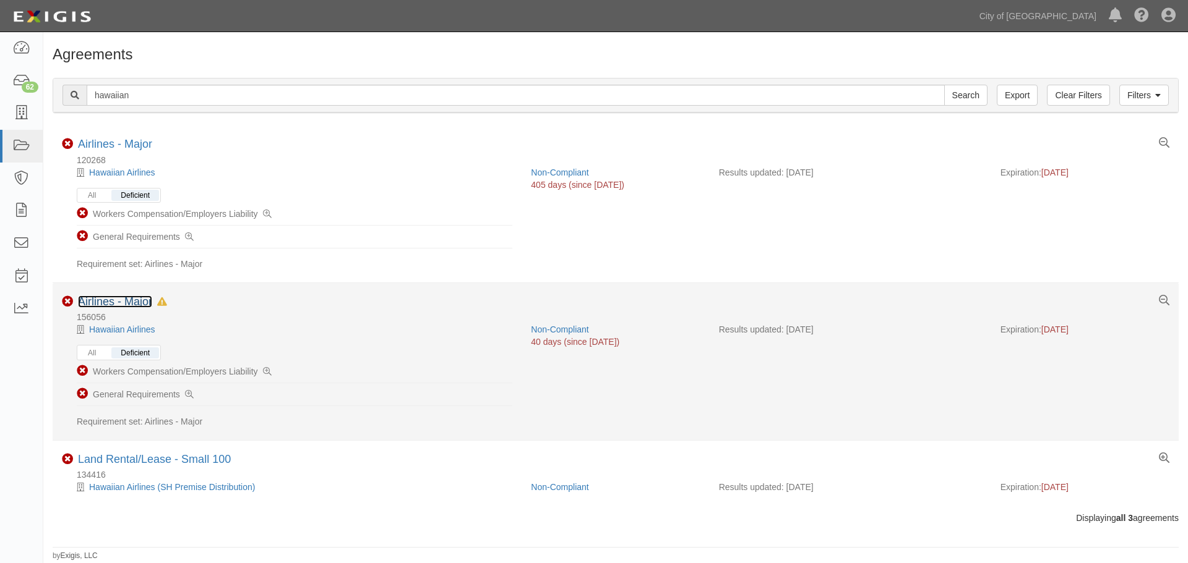
click at [114, 302] on link "Airlines - Major" at bounding box center [115, 302] width 74 height 12
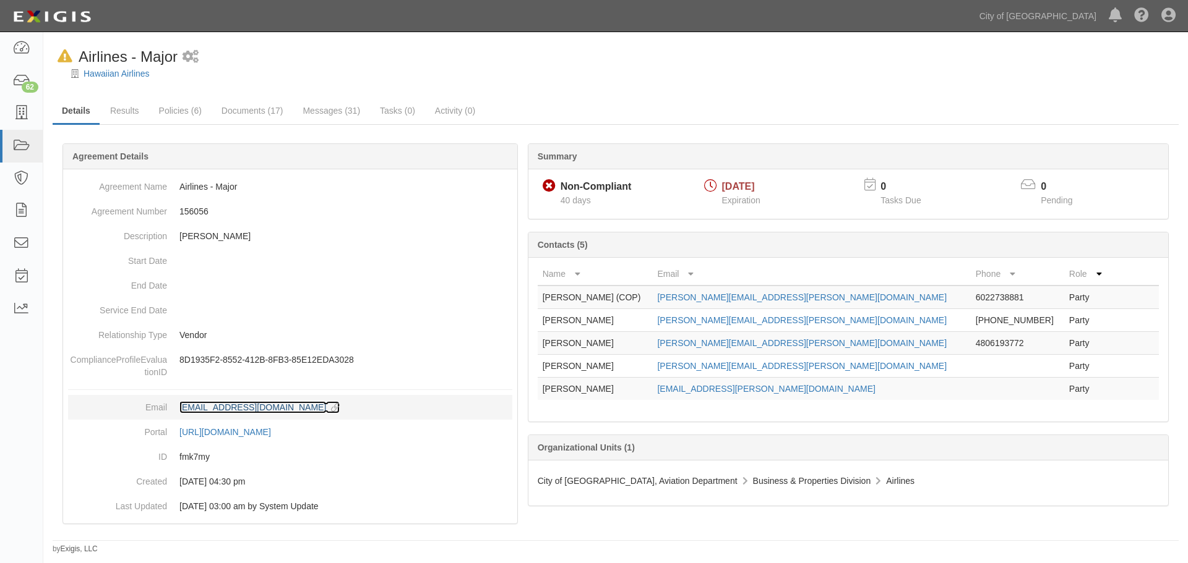
click at [247, 406] on div "[EMAIL_ADDRESS][DOMAIN_NAME]" at bounding box center [252, 407] width 147 height 12
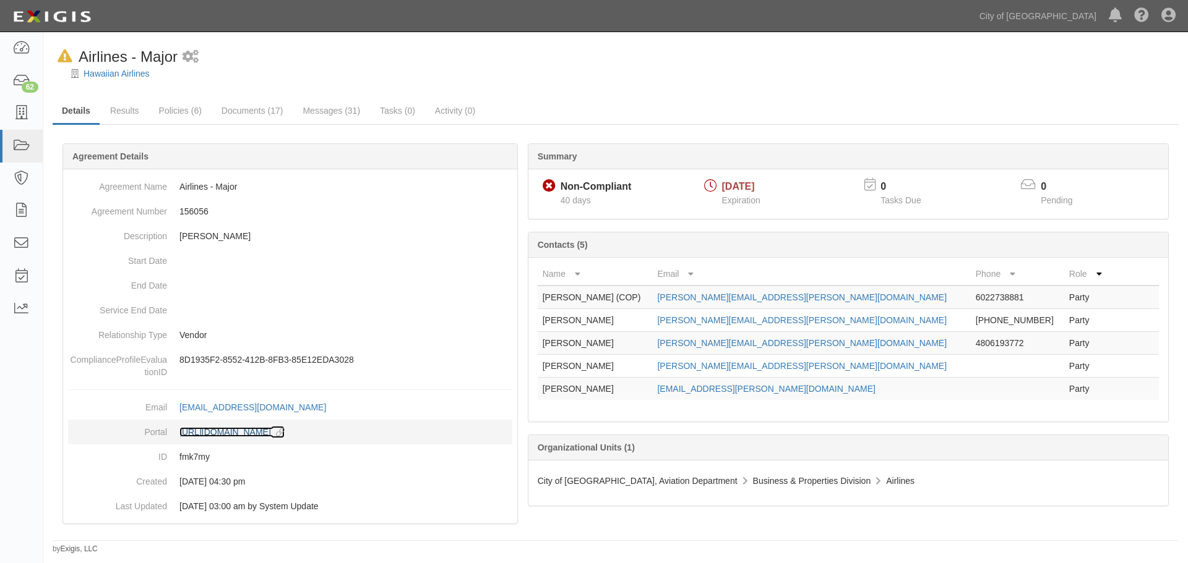
click at [285, 432] on link "[URL][DOMAIN_NAME] copy to clipboard" at bounding box center [231, 432] width 105 height 10
click at [285, 431] on link "[URL][DOMAIN_NAME] copy to clipboard" at bounding box center [231, 432] width 105 height 10
click at [110, 67] on div "Hawaiian Airlines" at bounding box center [625, 73] width 1126 height 12
click at [111, 71] on link "Hawaiian Airlines" at bounding box center [117, 74] width 66 height 10
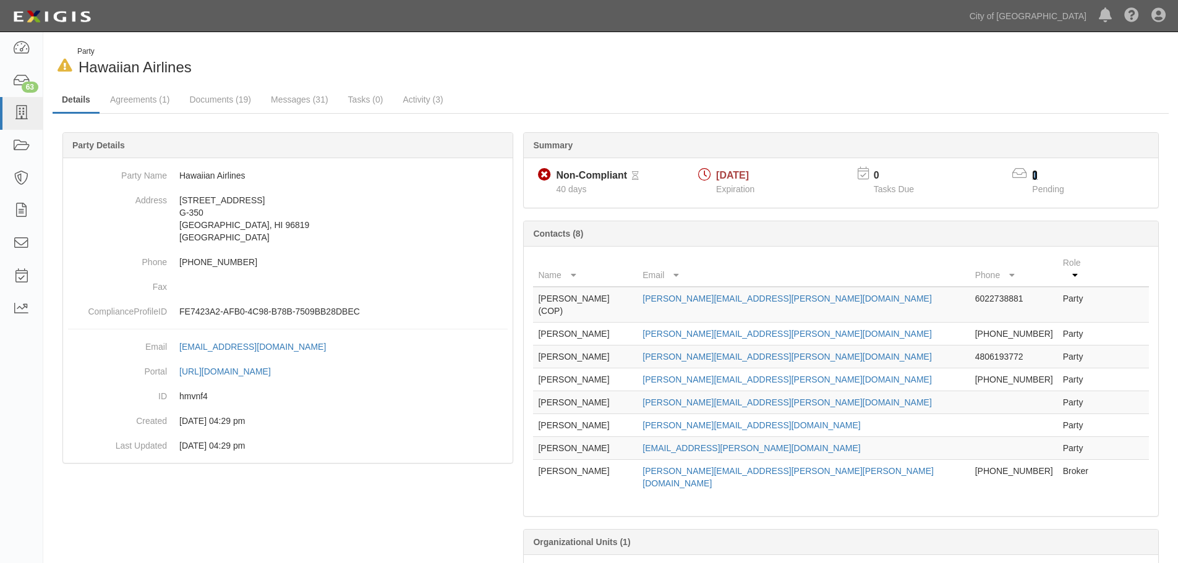
click at [1036, 173] on link "1" at bounding box center [1035, 175] width 6 height 11
